Goal: Task Accomplishment & Management: Manage account settings

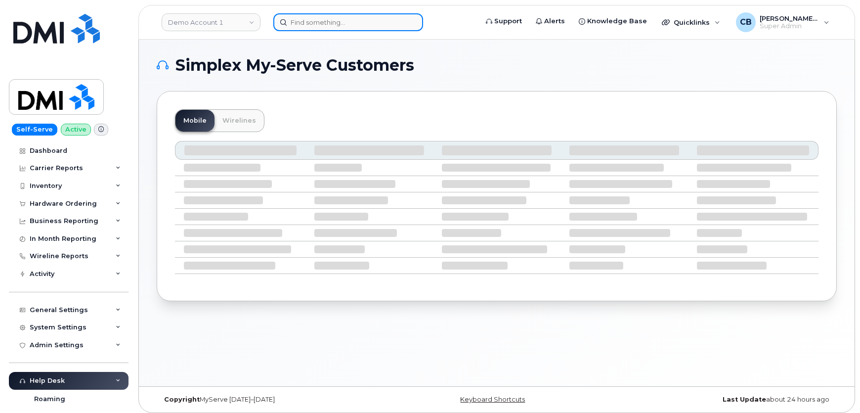
click at [320, 20] on input at bounding box center [348, 22] width 150 height 18
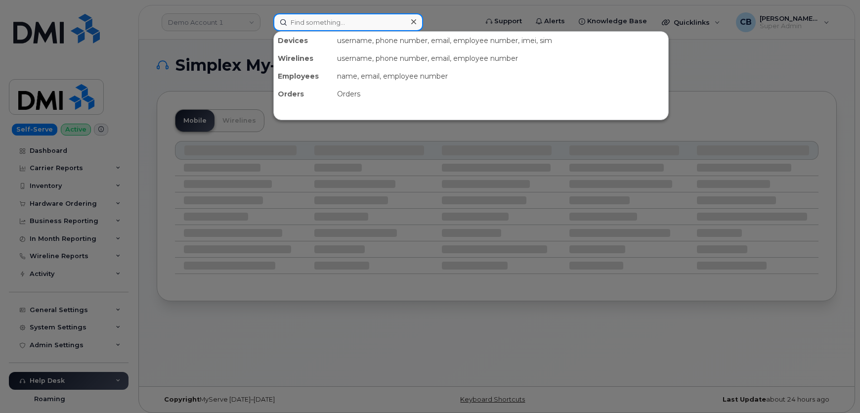
paste input "864) 783-6907"
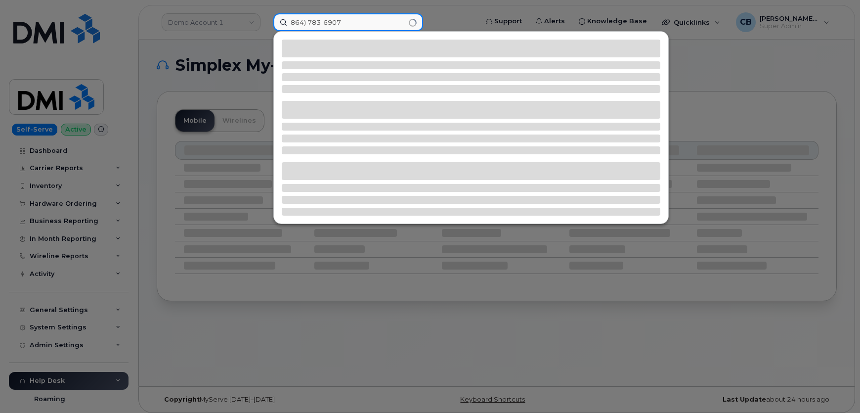
type input "864) 783-6907"
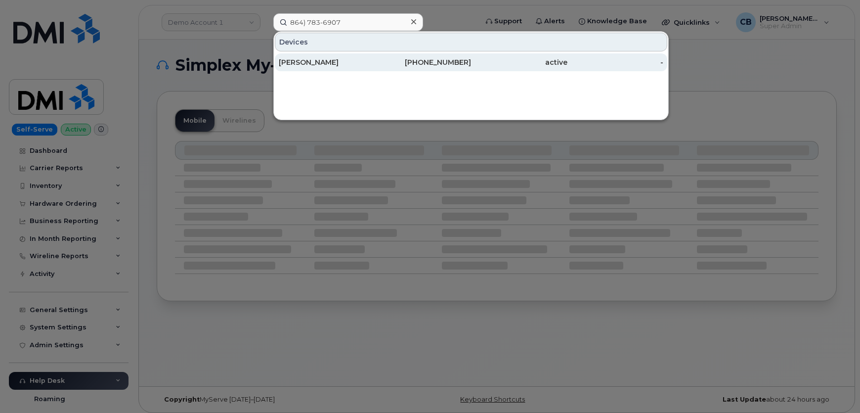
click at [314, 60] on div "[PERSON_NAME]" at bounding box center [327, 62] width 96 height 10
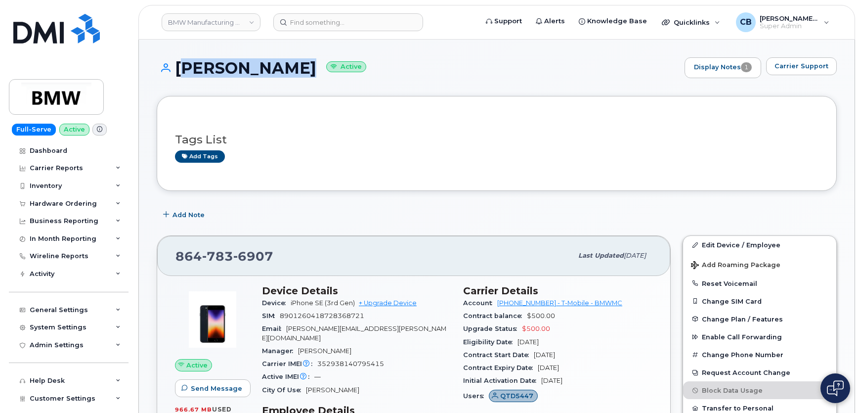
drag, startPoint x: 277, startPoint y: 65, endPoint x: 178, endPoint y: 69, distance: 99.0
click at [178, 69] on h1 "Jared Riddle Active" at bounding box center [418, 67] width 523 height 17
copy h1 "[PERSON_NAME]"
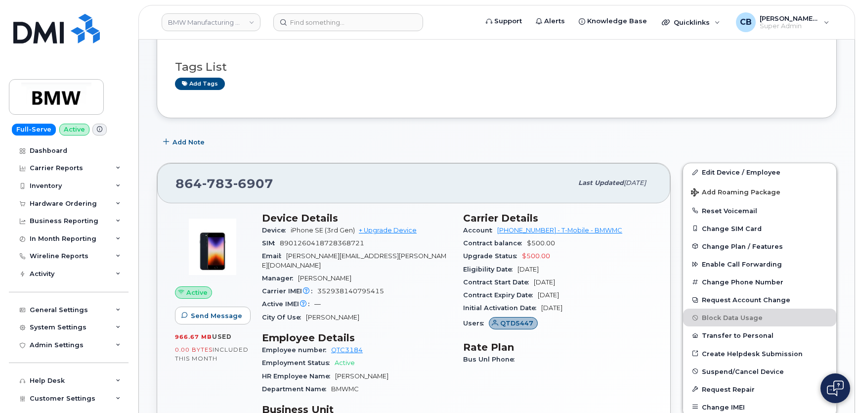
scroll to position [89, 0]
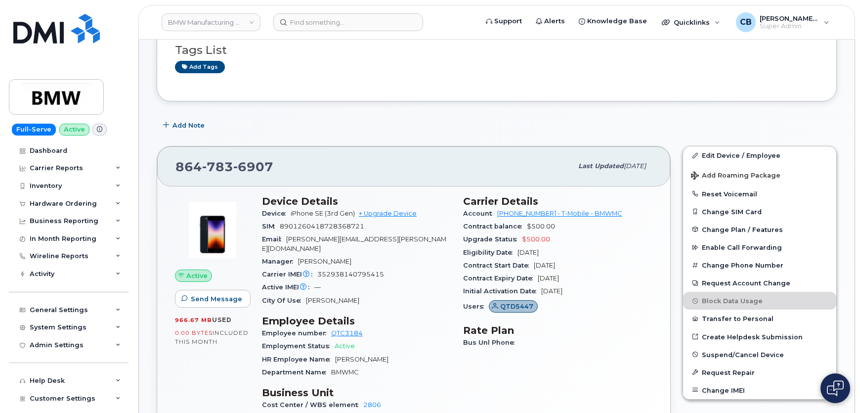
drag, startPoint x: 462, startPoint y: 307, endPoint x: 484, endPoint y: 307, distance: 21.8
click at [484, 307] on div "Carrier Details Account 972523090 - T-Mobile - BMWMC Contract balance $500.00 U…" at bounding box center [557, 307] width 201 height 236
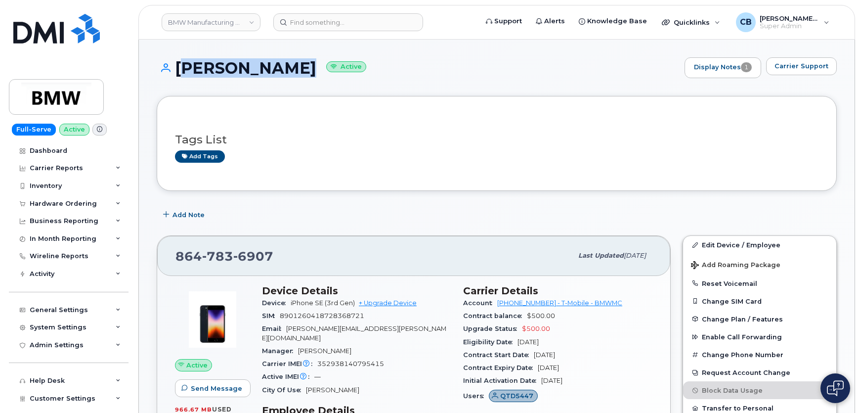
drag, startPoint x: 277, startPoint y: 71, endPoint x: 178, endPoint y: 65, distance: 99.1
click at [178, 65] on h1 "Jared Riddle Active" at bounding box center [418, 67] width 523 height 17
copy h1 "[PERSON_NAME]"
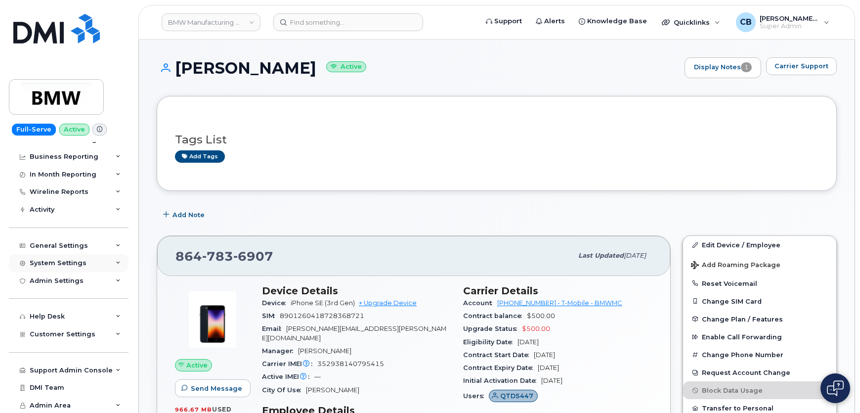
click at [110, 261] on div "System Settings" at bounding box center [69, 263] width 120 height 18
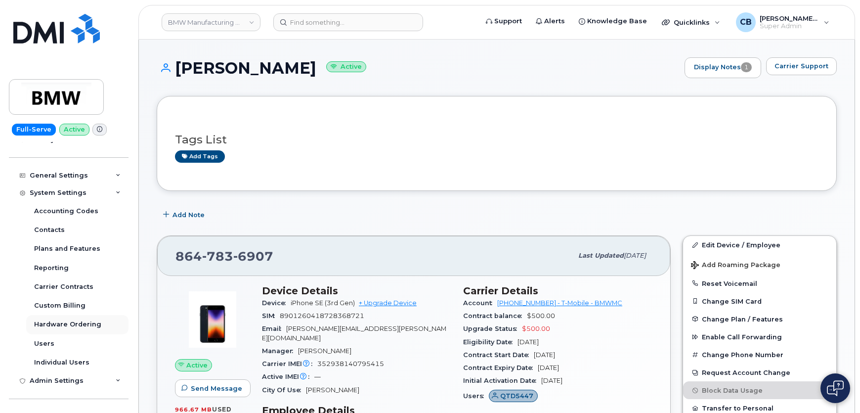
scroll to position [154, 0]
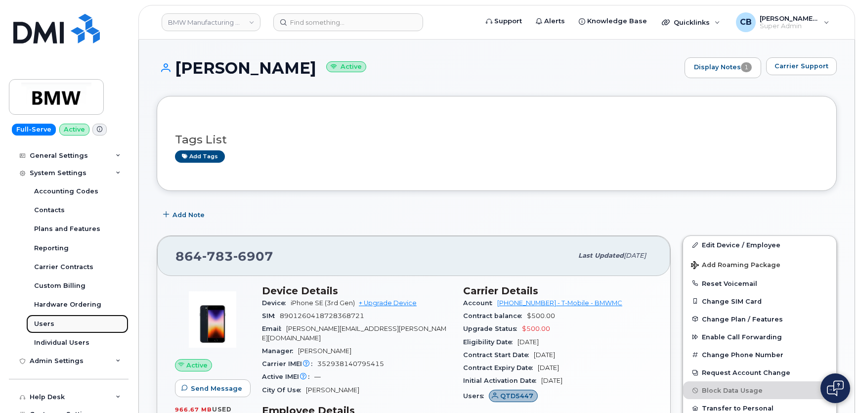
click at [45, 323] on div "Users" at bounding box center [44, 323] width 20 height 9
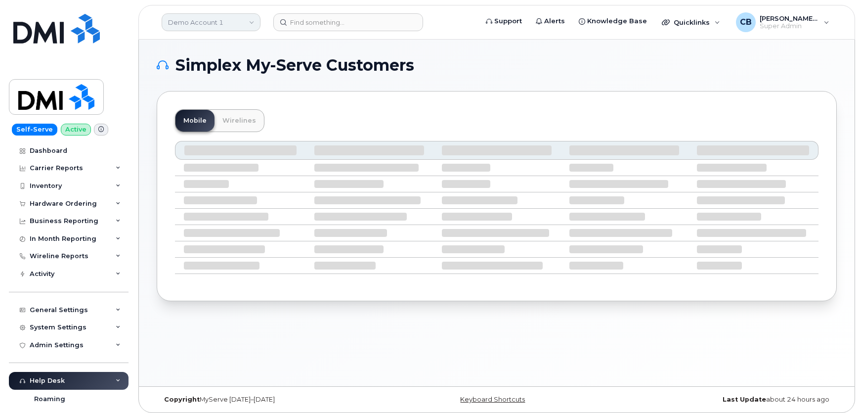
click at [188, 17] on link "Demo Account 1" at bounding box center [211, 22] width 99 height 18
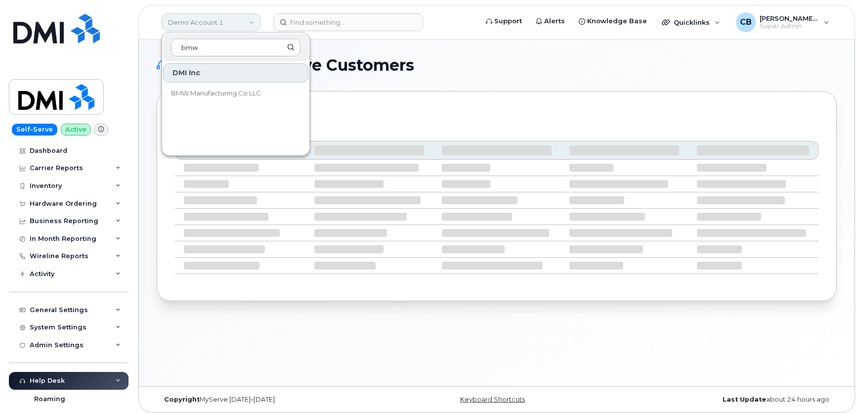
type input "bmw"
click at [213, 89] on span "BMW Manufacturing Co LLC" at bounding box center [216, 94] width 90 height 10
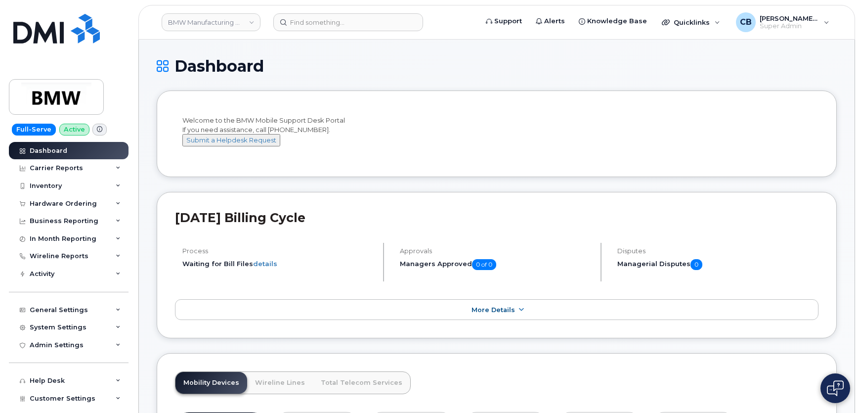
scroll to position [179, 0]
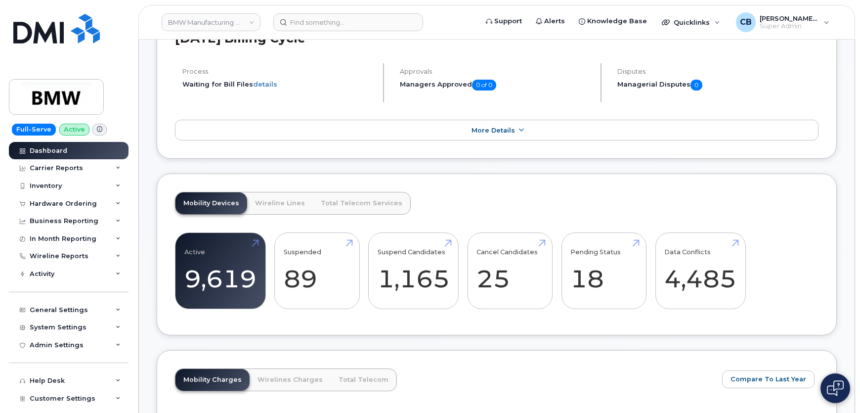
click at [726, 251] on link "Data Conflicts 4,485" at bounding box center [701, 270] width 72 height 65
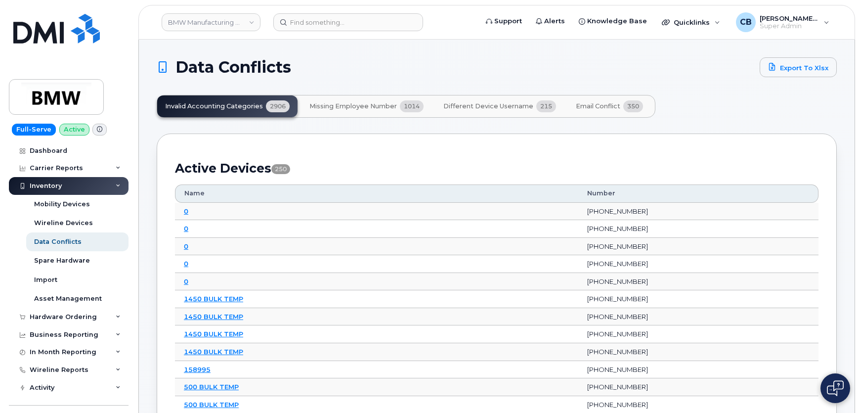
click at [499, 100] on button "Different Device Username 215" at bounding box center [500, 106] width 129 height 22
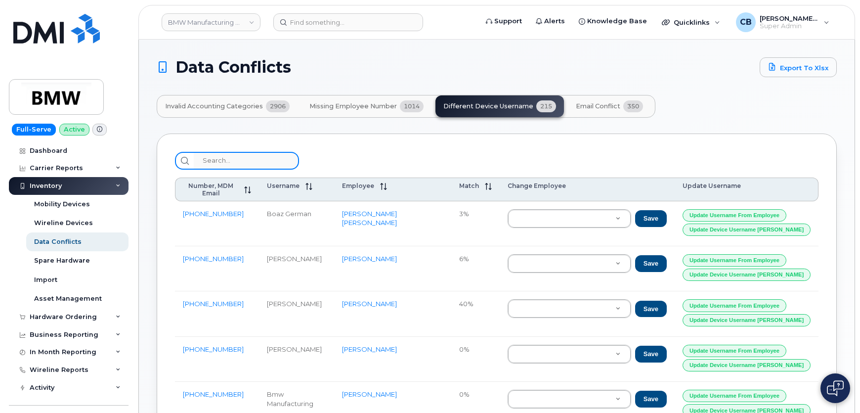
click at [226, 160] on input "search" at bounding box center [246, 161] width 105 height 18
paste input "[PERSON_NAME]"
type input "[PERSON_NAME]"
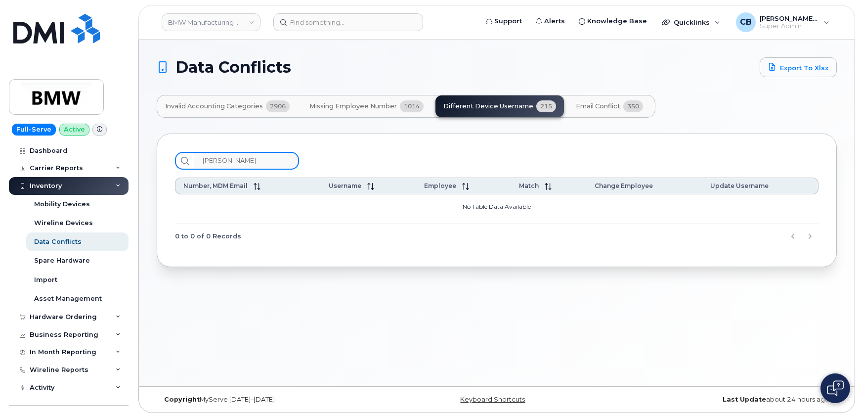
drag, startPoint x: 250, startPoint y: 159, endPoint x: 175, endPoint y: 158, distance: 74.7
click at [175, 158] on div "Jared Riddle" at bounding box center [237, 161] width 124 height 18
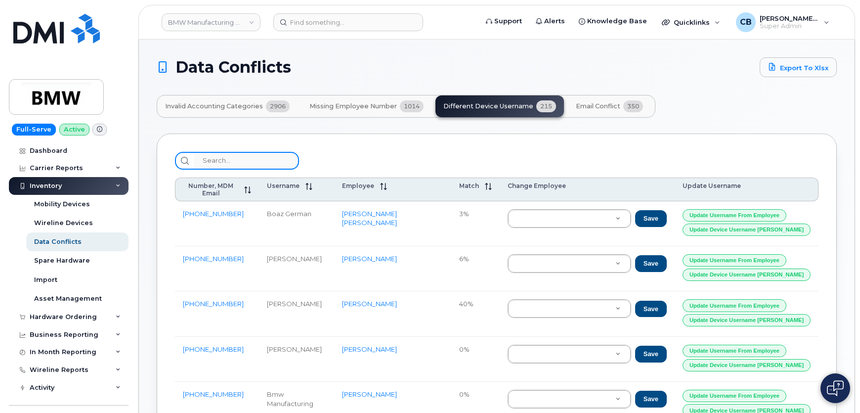
click at [220, 167] on input "search" at bounding box center [246, 161] width 105 height 18
paste input "Kevin Vercrouse"
type input "Kevin Vercrouse"
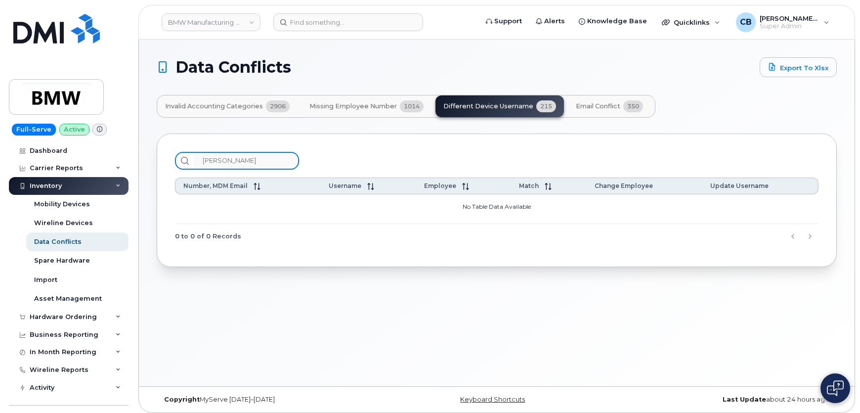
drag, startPoint x: 268, startPoint y: 159, endPoint x: 181, endPoint y: 156, distance: 87.6
click at [184, 156] on div "Kevin Vercrouse" at bounding box center [237, 161] width 124 height 18
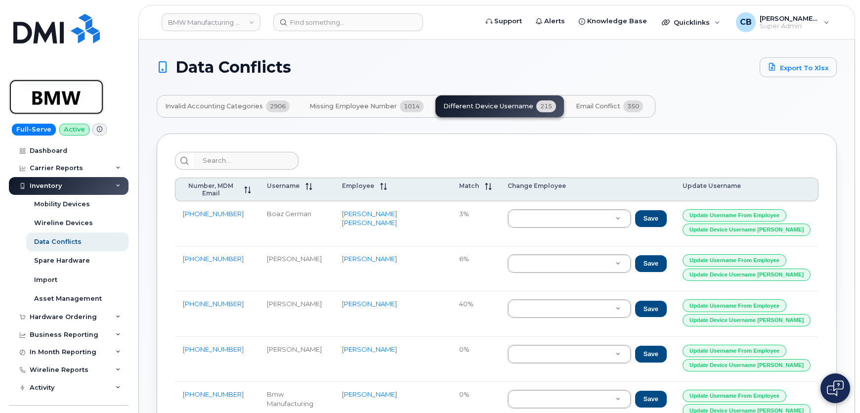
click at [60, 99] on img at bounding box center [56, 97] width 76 height 29
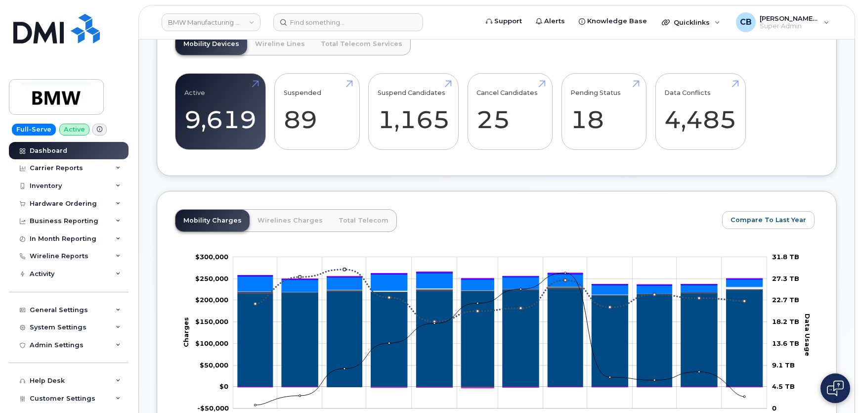
scroll to position [359, 0]
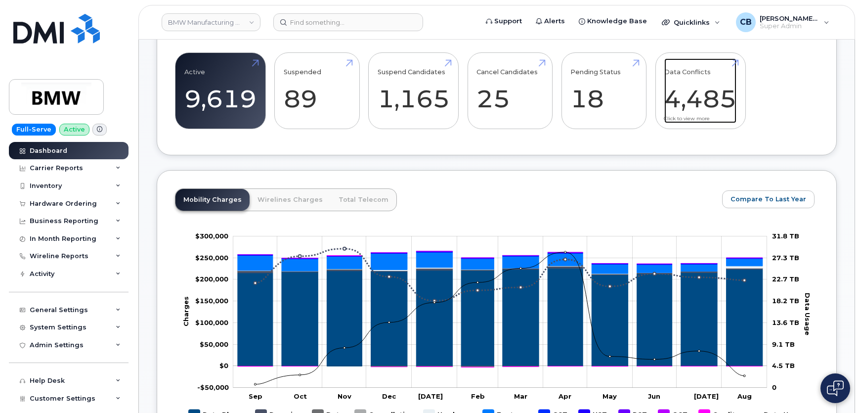
click at [737, 71] on link "Data Conflicts 4,485" at bounding box center [701, 90] width 72 height 65
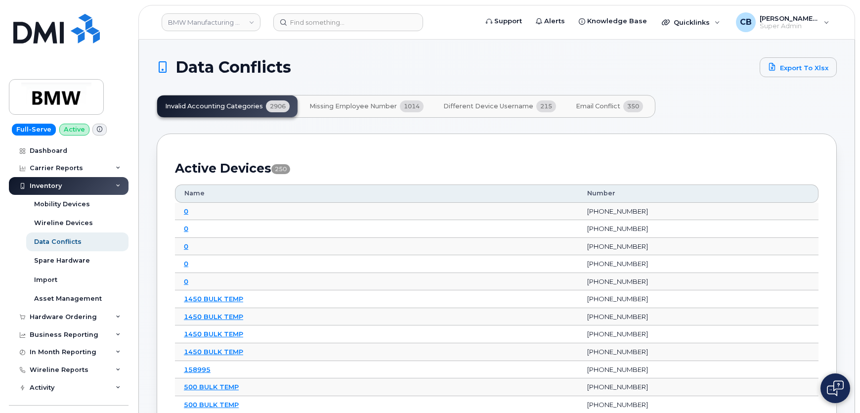
click at [461, 104] on span "Different Device Username" at bounding box center [489, 106] width 90 height 8
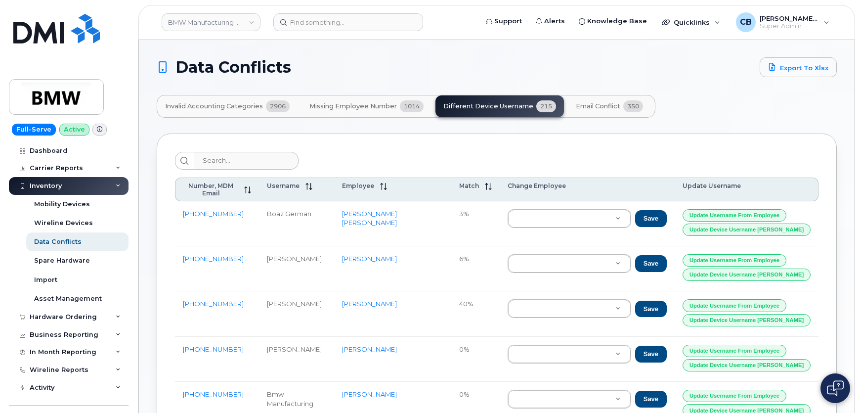
click at [349, 108] on span "Missing Employee Number" at bounding box center [354, 106] width 88 height 8
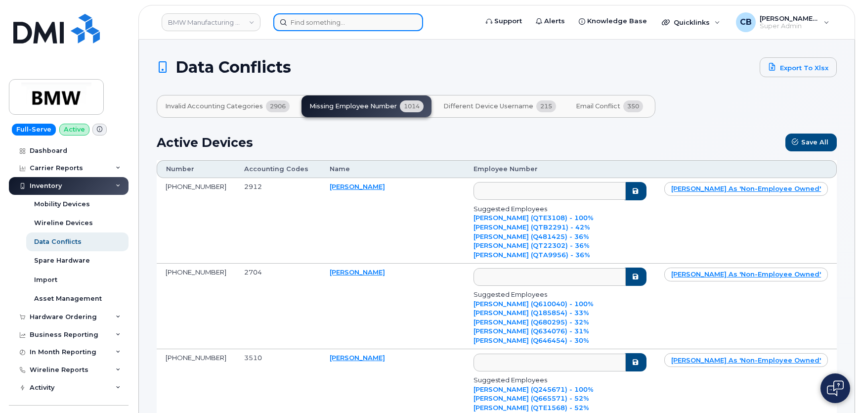
click at [312, 21] on input at bounding box center [348, 22] width 150 height 18
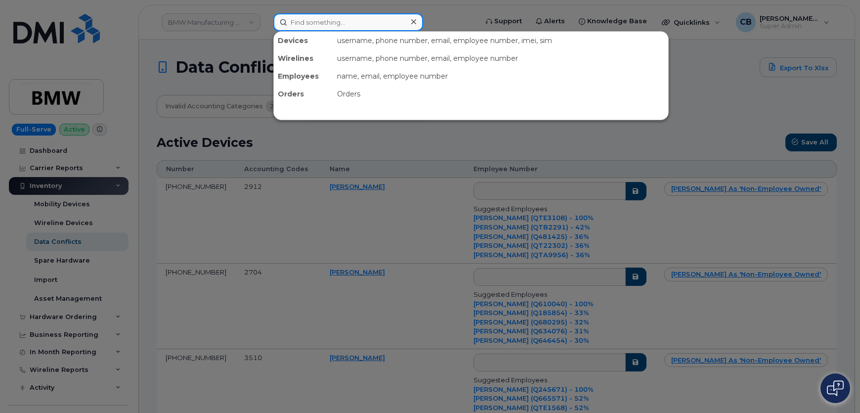
paste input "864) 783-6907"
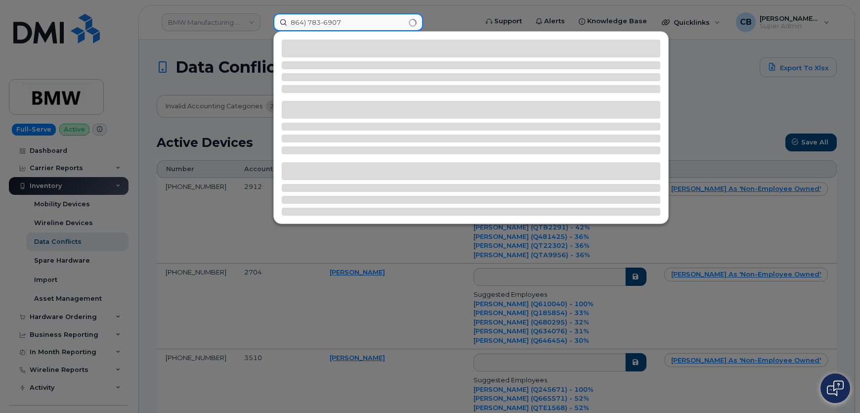
type input "864) 783-6907"
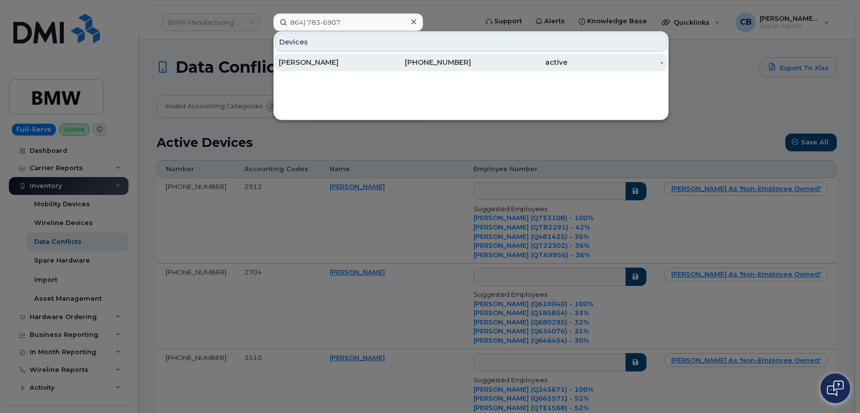
click at [305, 60] on div "Jared Riddle" at bounding box center [327, 62] width 96 height 10
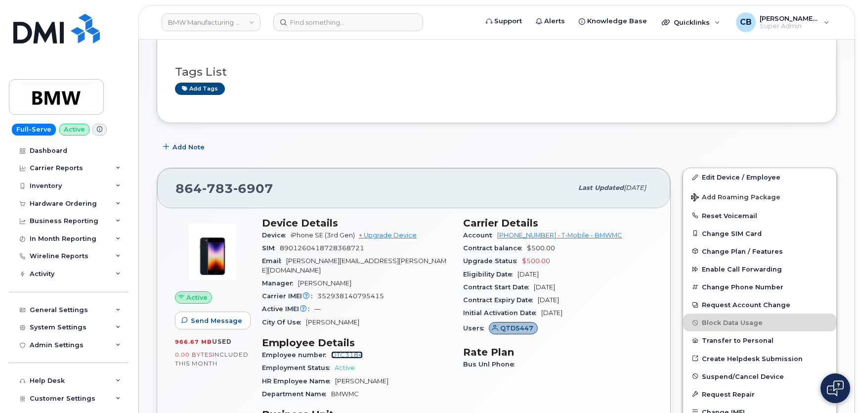
scroll to position [89, 0]
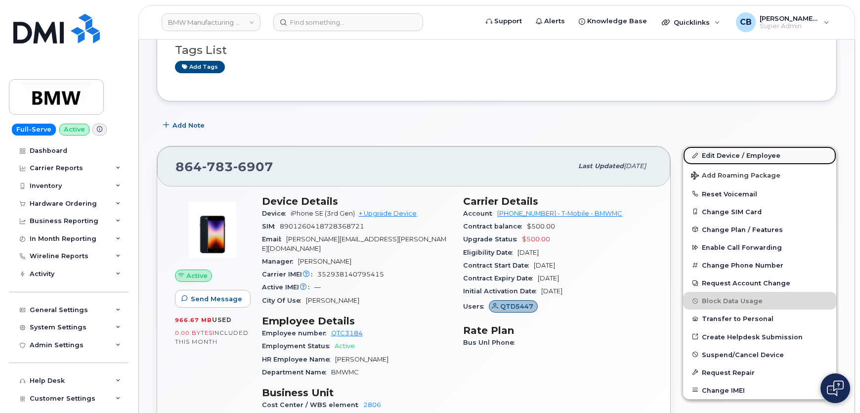
click at [722, 156] on link "Edit Device / Employee" at bounding box center [759, 155] width 153 height 18
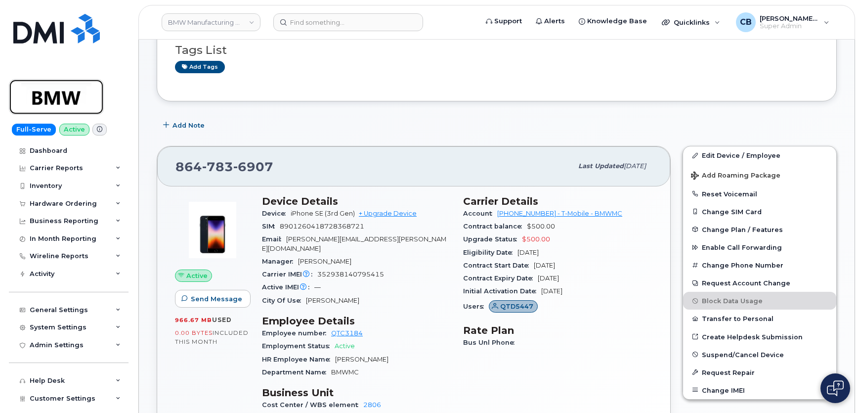
click at [47, 101] on img at bounding box center [56, 97] width 76 height 29
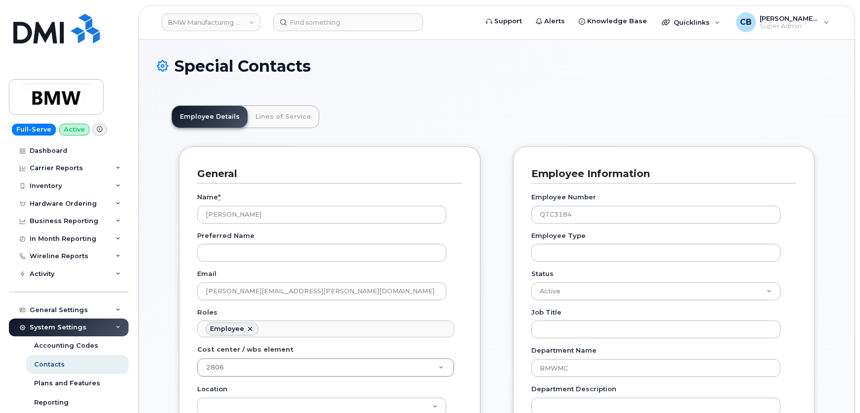
scroll to position [30, 0]
drag, startPoint x: 0, startPoint y: 0, endPoint x: 163, endPoint y: 146, distance: 219.2
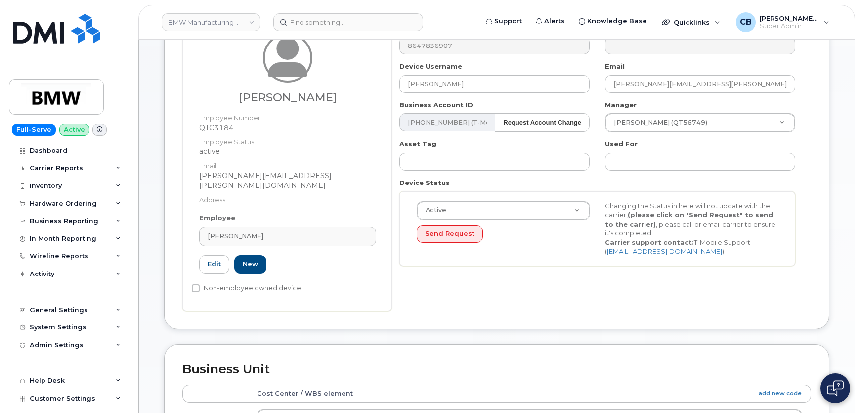
scroll to position [89, 0]
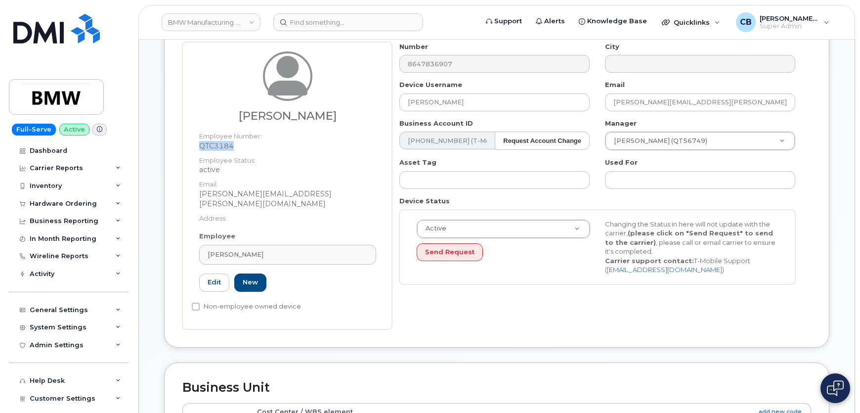
drag, startPoint x: 232, startPoint y: 143, endPoint x: 200, endPoint y: 144, distance: 32.2
click at [200, 144] on dd "QTC3184" at bounding box center [287, 146] width 177 height 10
copy dd "QTC3184"
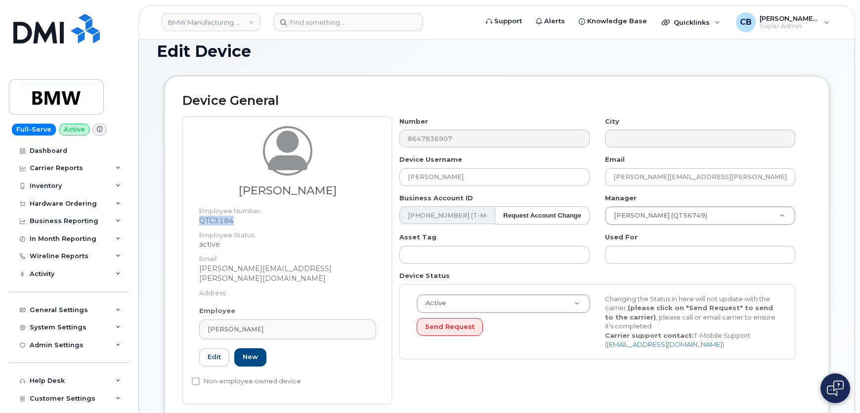
scroll to position [0, 0]
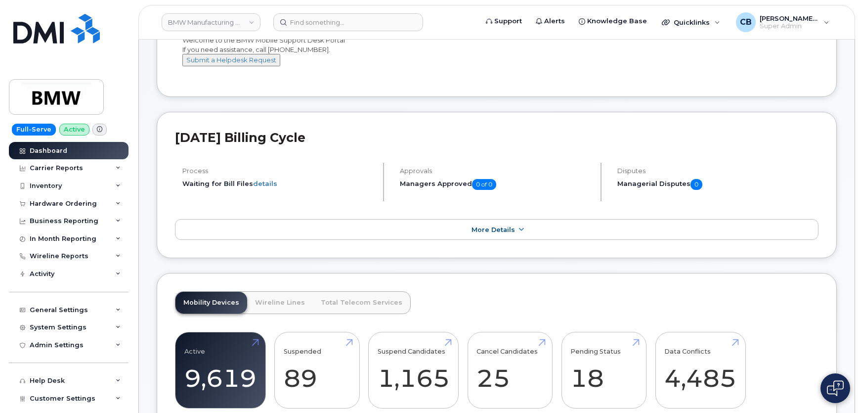
scroll to position [179, 0]
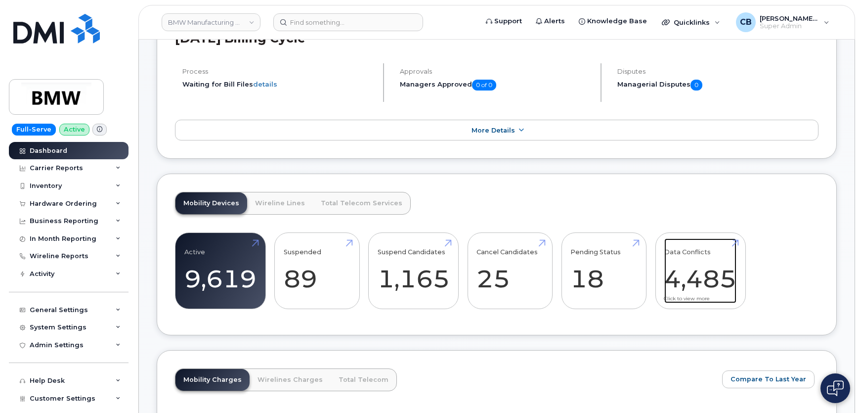
drag, startPoint x: 737, startPoint y: 247, endPoint x: 697, endPoint y: 249, distance: 39.6
click at [737, 247] on link "Data Conflicts 4,485" at bounding box center [701, 270] width 72 height 65
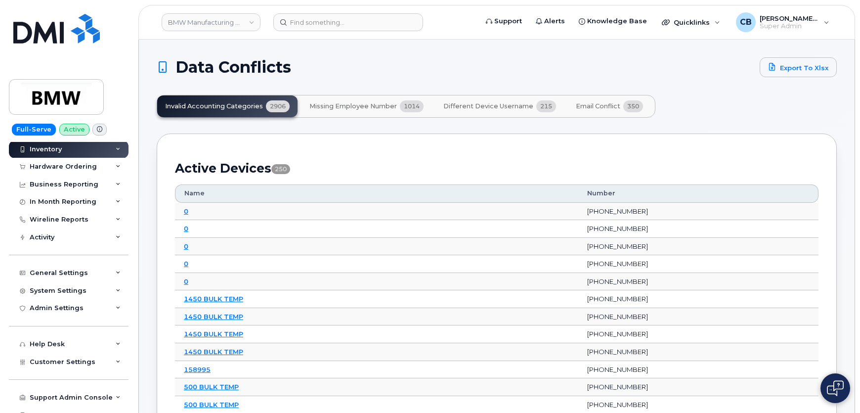
scroll to position [178, 0]
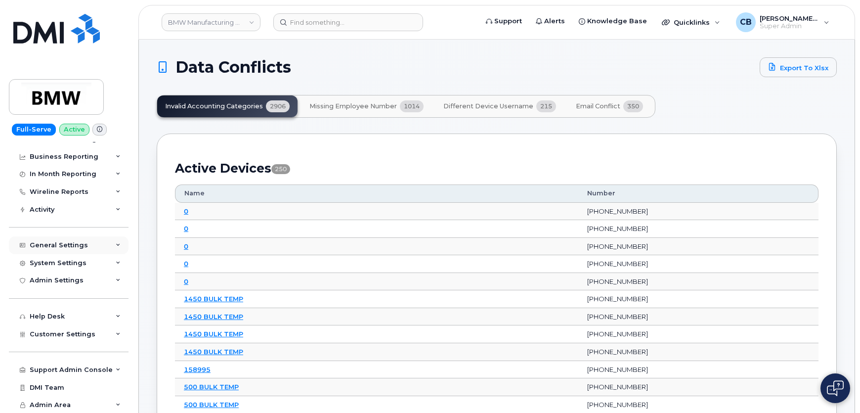
click at [109, 238] on div "General Settings" at bounding box center [69, 245] width 120 height 18
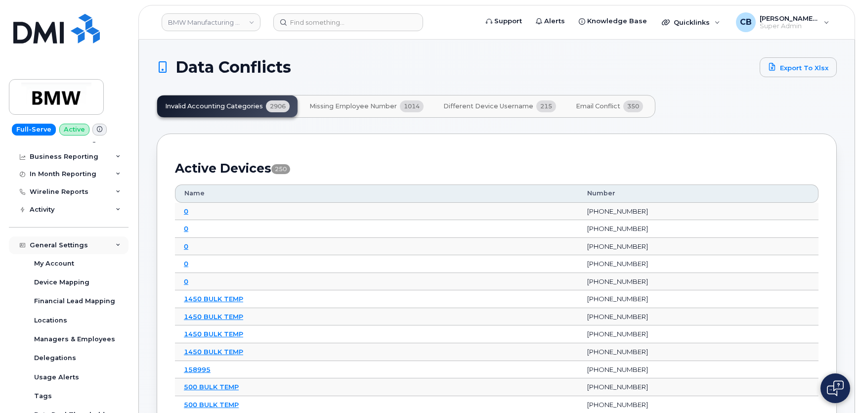
click at [109, 238] on div "General Settings" at bounding box center [69, 245] width 120 height 18
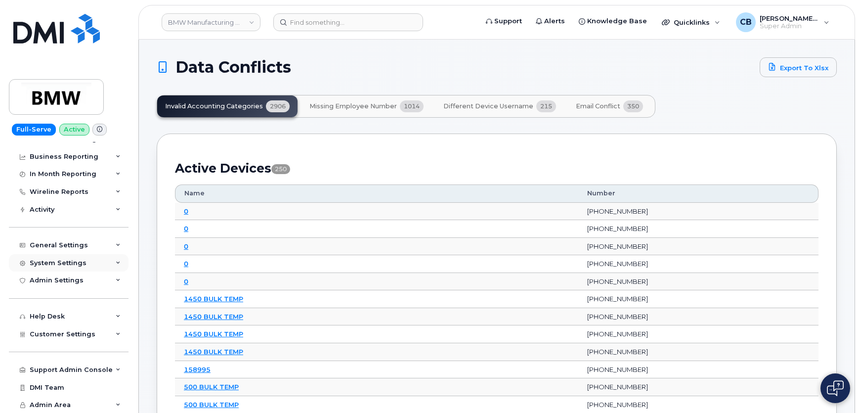
click at [100, 258] on div "System Settings" at bounding box center [69, 263] width 120 height 18
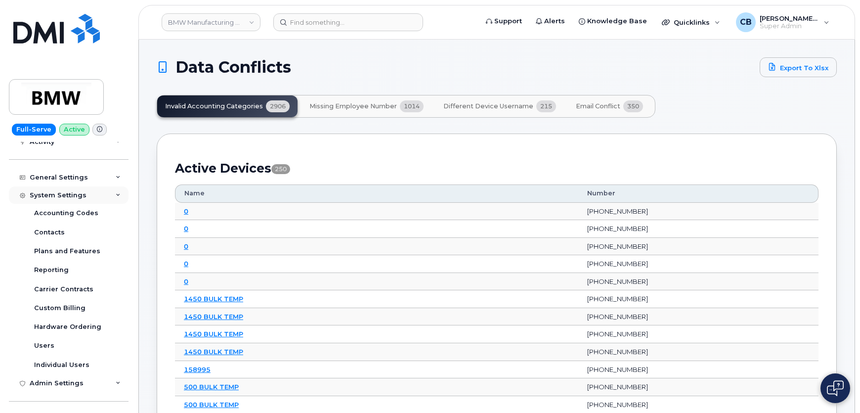
scroll to position [267, 0]
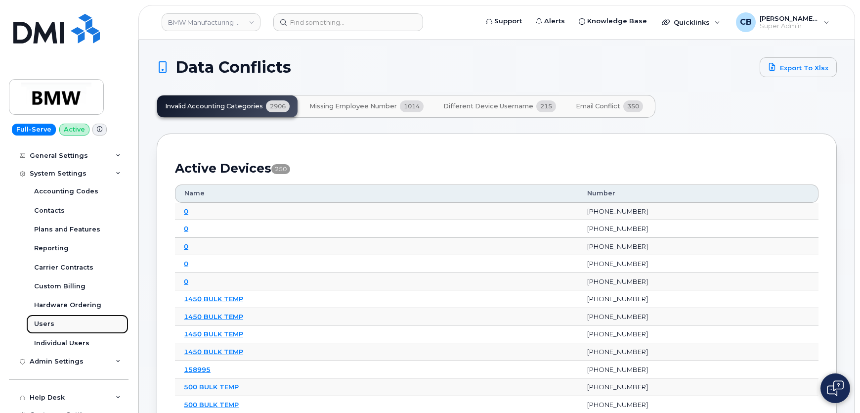
click at [43, 320] on div "Users" at bounding box center [44, 323] width 20 height 9
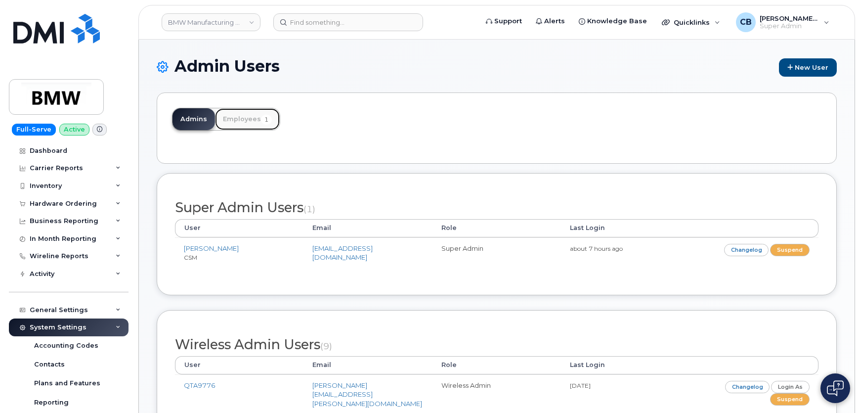
click at [245, 121] on link "Employees 1" at bounding box center [247, 119] width 65 height 22
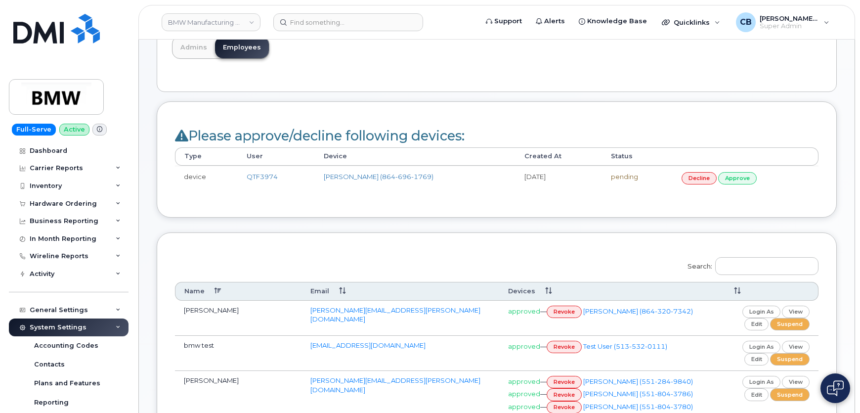
scroll to position [89, 0]
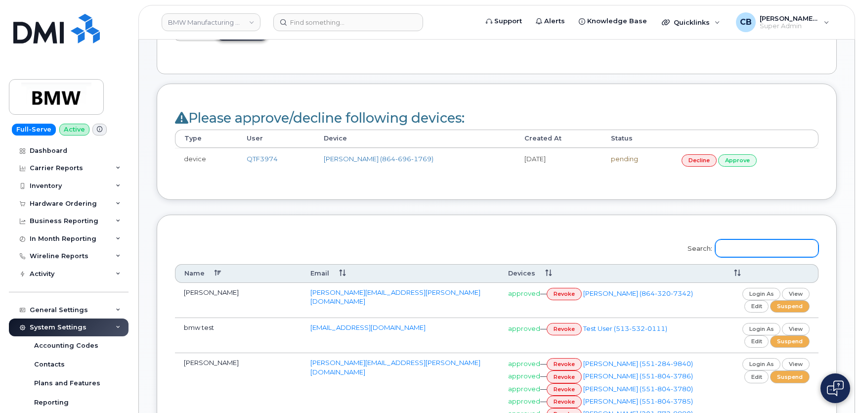
click at [749, 249] on input "Search:" at bounding box center [766, 248] width 103 height 18
paste input "[PERSON_NAME]"
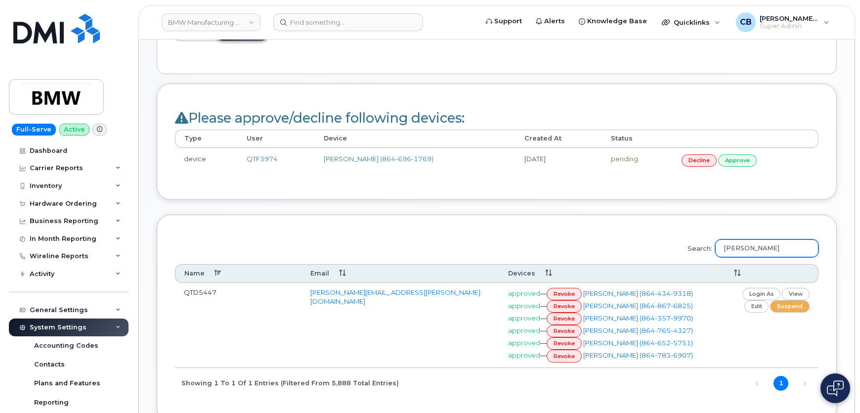
type input "[PERSON_NAME]"
click at [563, 355] on link "revoke" at bounding box center [564, 356] width 35 height 12
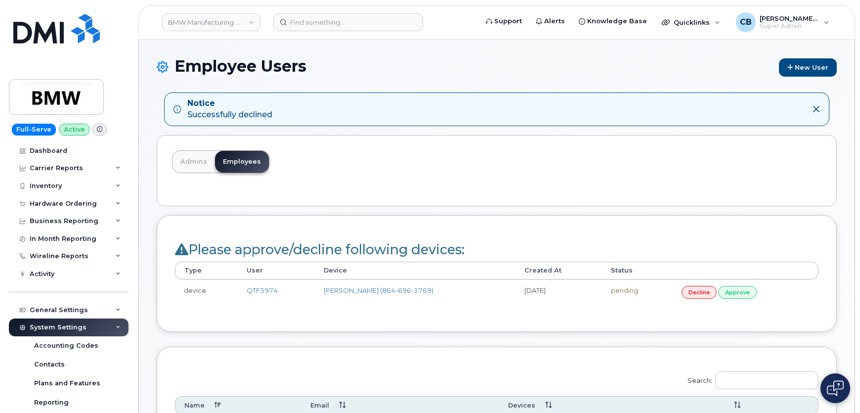
scroll to position [89, 0]
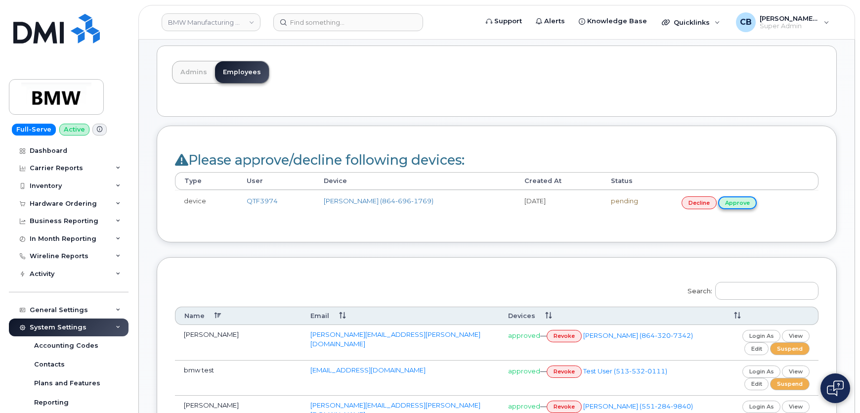
click at [740, 201] on link "approve" at bounding box center [737, 202] width 39 height 12
